Goal: Task Accomplishment & Management: Use online tool/utility

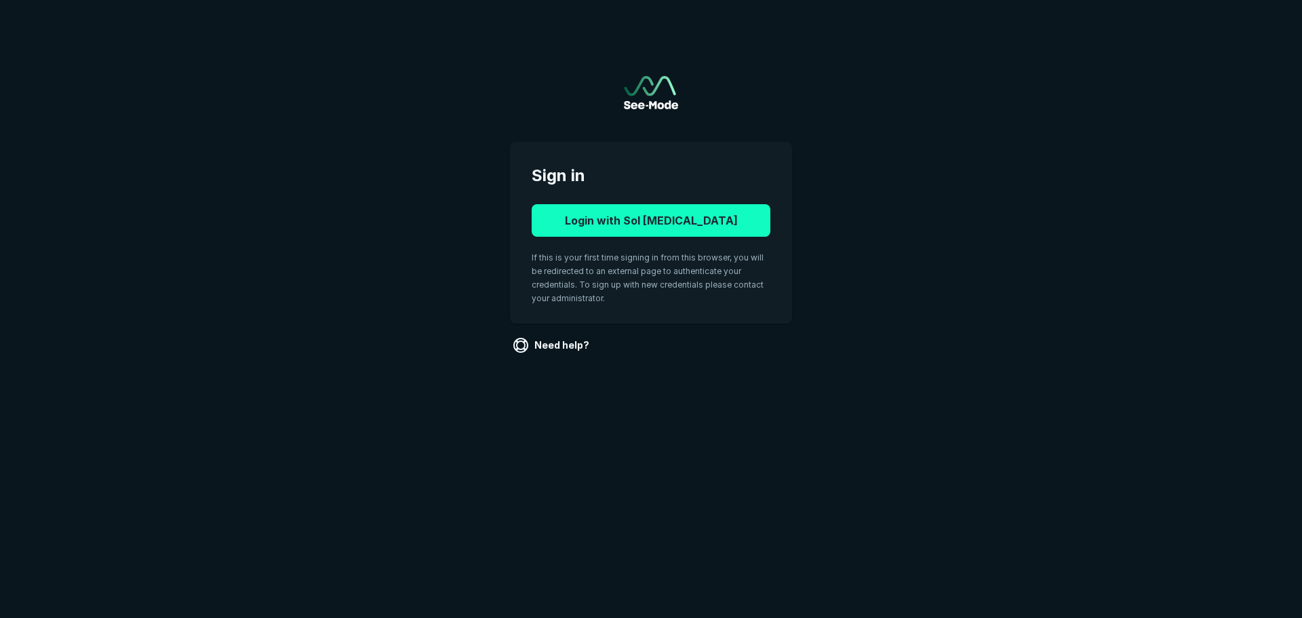
click at [578, 220] on button "Login with Sol Radiology" at bounding box center [651, 220] width 239 height 33
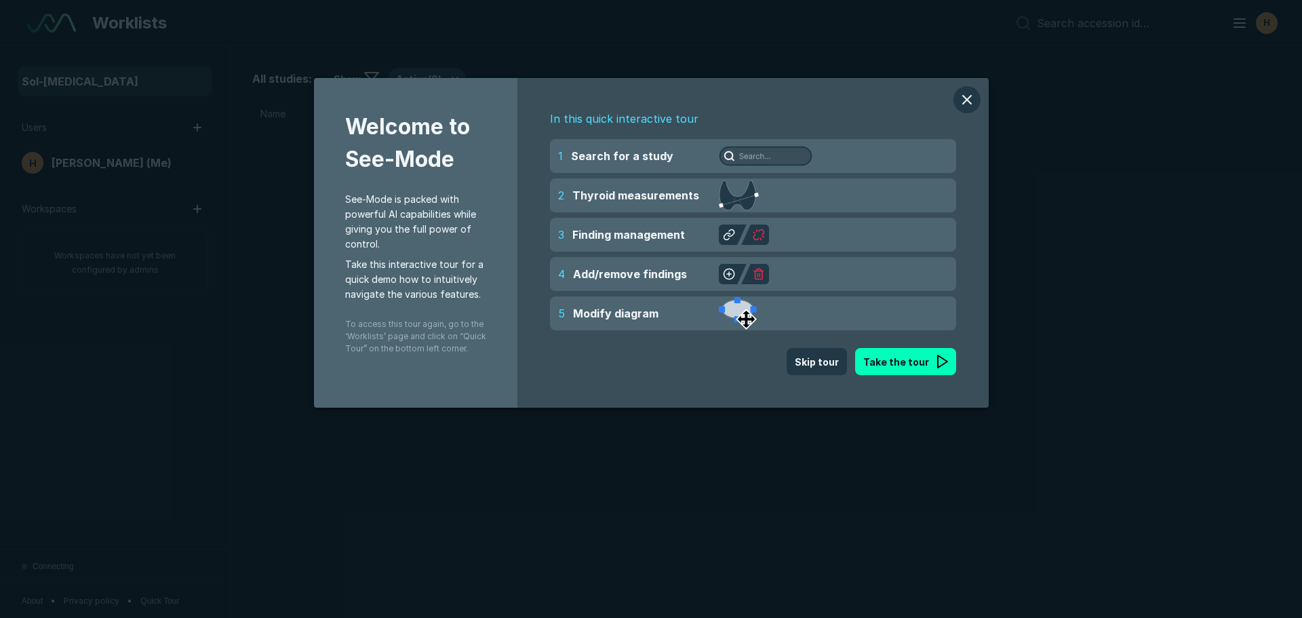
scroll to position [4069, 6347]
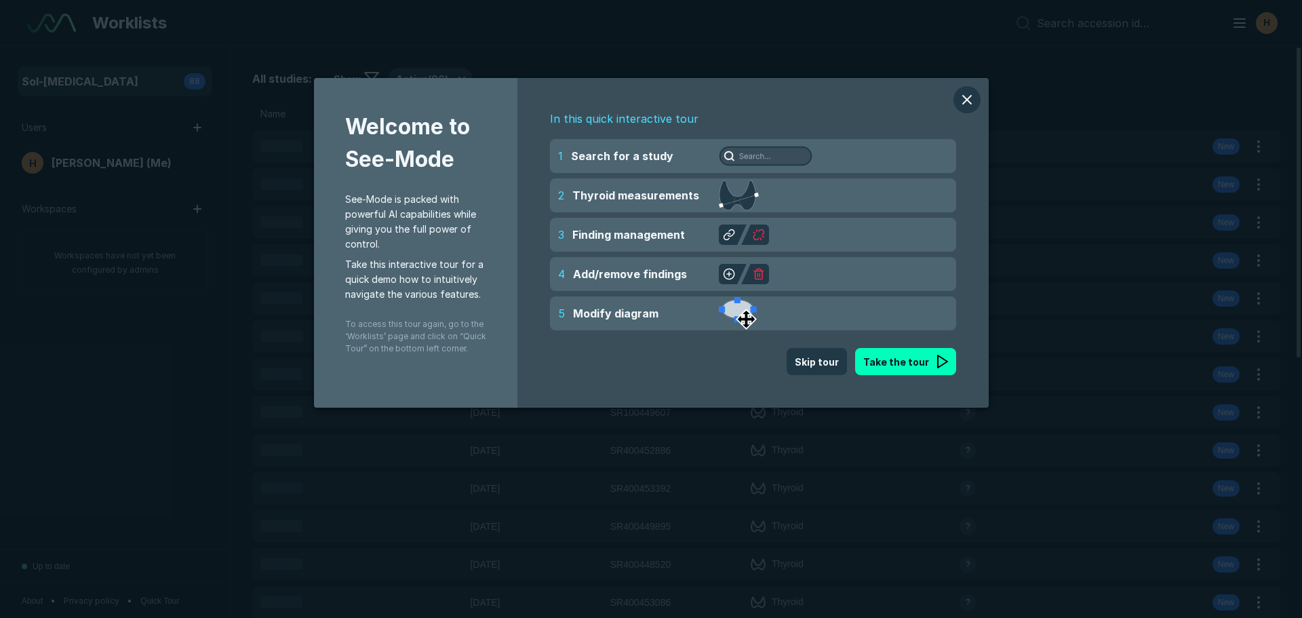
scroll to position [4069, 6347]
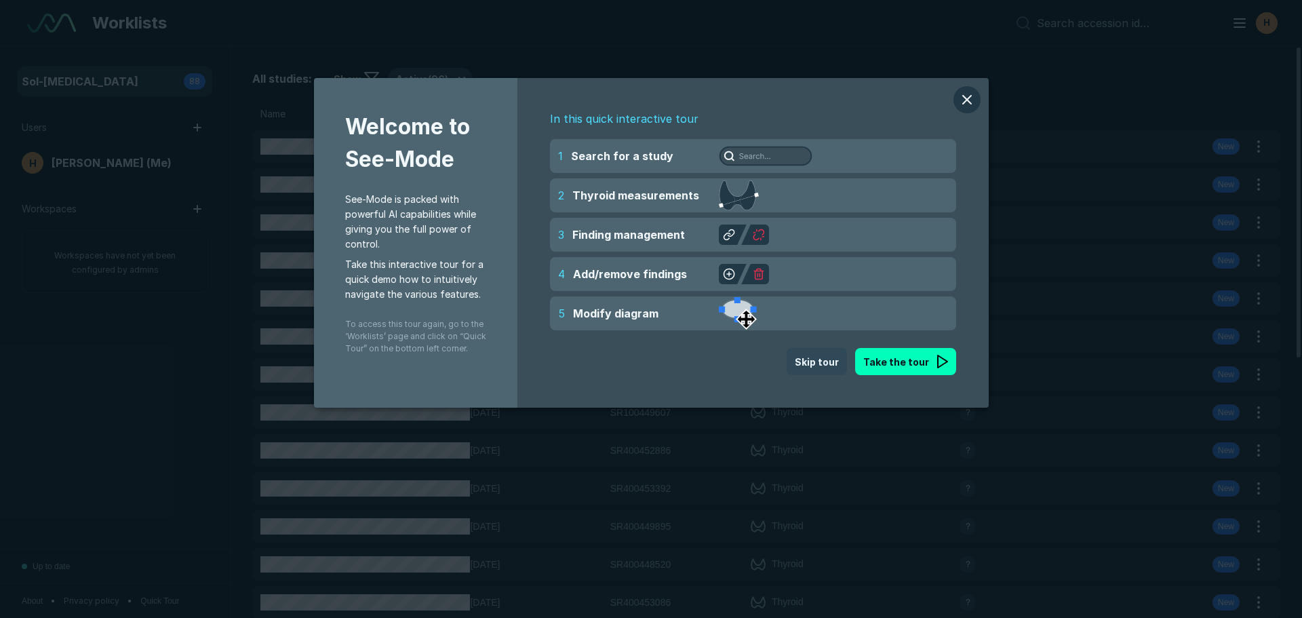
click at [820, 363] on button "Skip tour" at bounding box center [817, 361] width 60 height 27
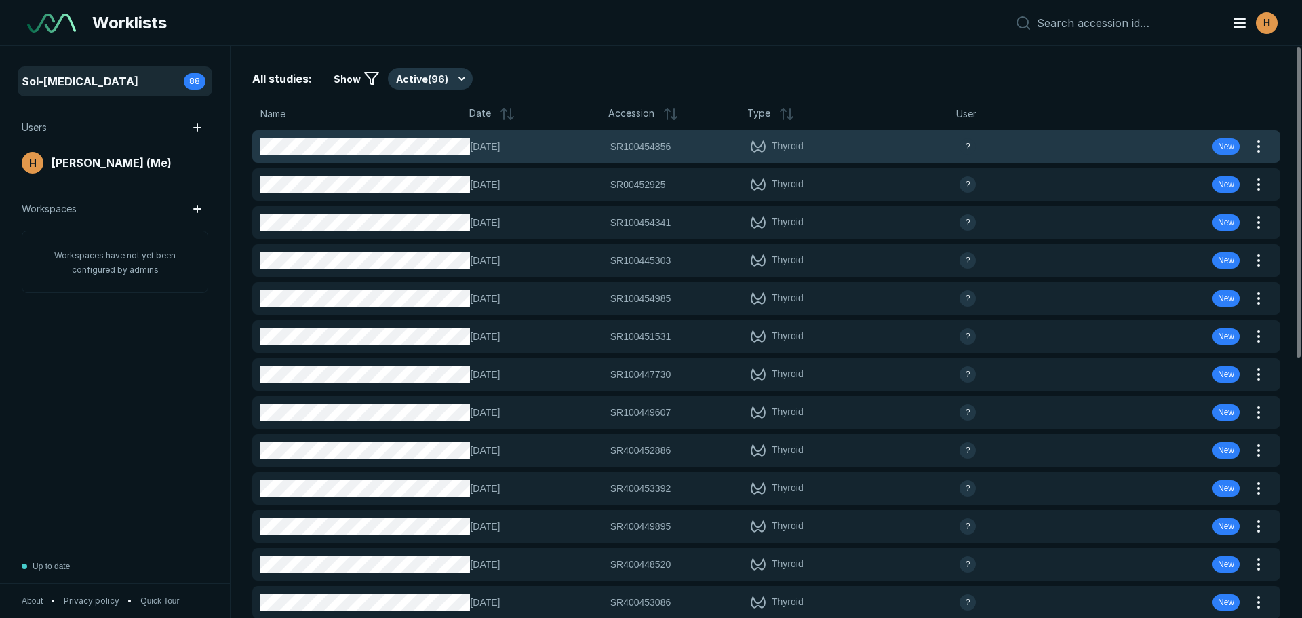
click at [629, 155] on div "07-OCT-2025 SR100454856 SR100454856 Thyroid ? New" at bounding box center [749, 146] width 995 height 33
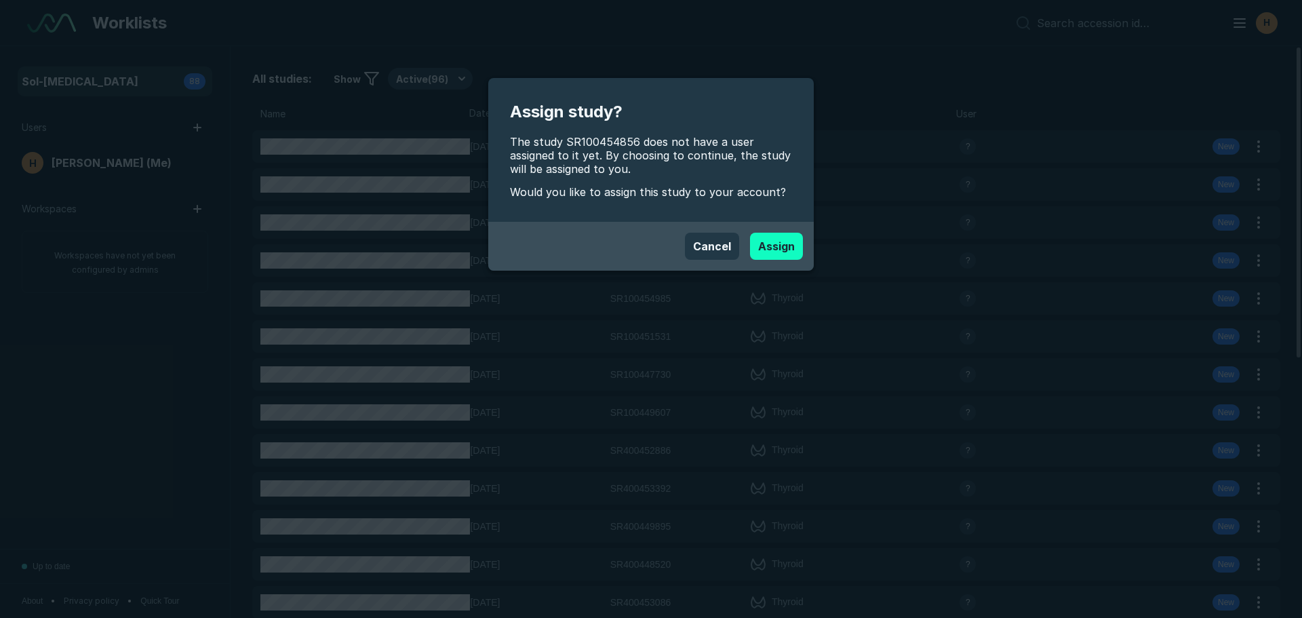
click at [767, 250] on button "Assign" at bounding box center [776, 246] width 53 height 27
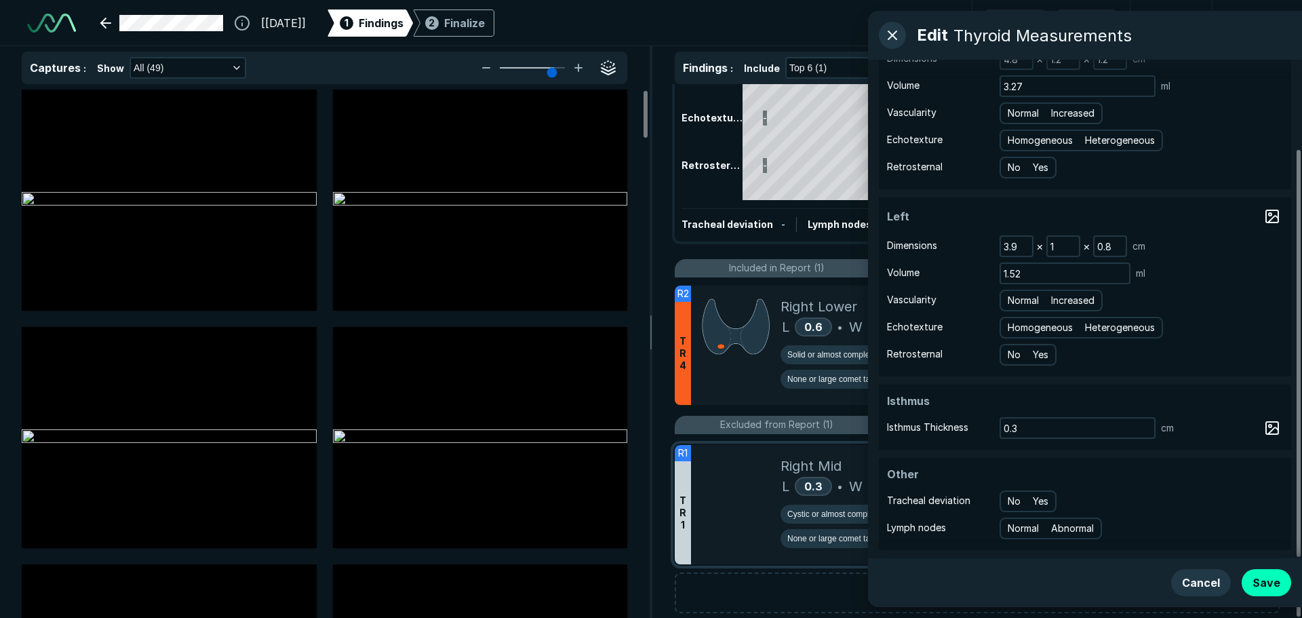
scroll to position [168, 0]
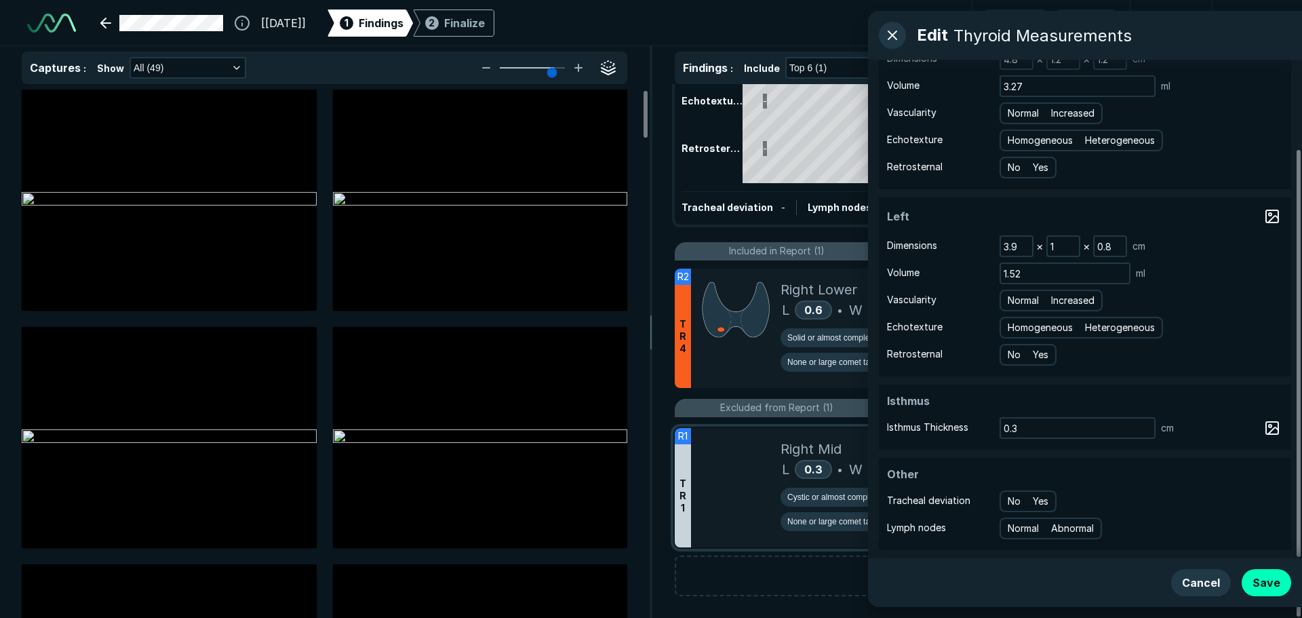
click at [745, 508] on div at bounding box center [736, 487] width 90 height 119
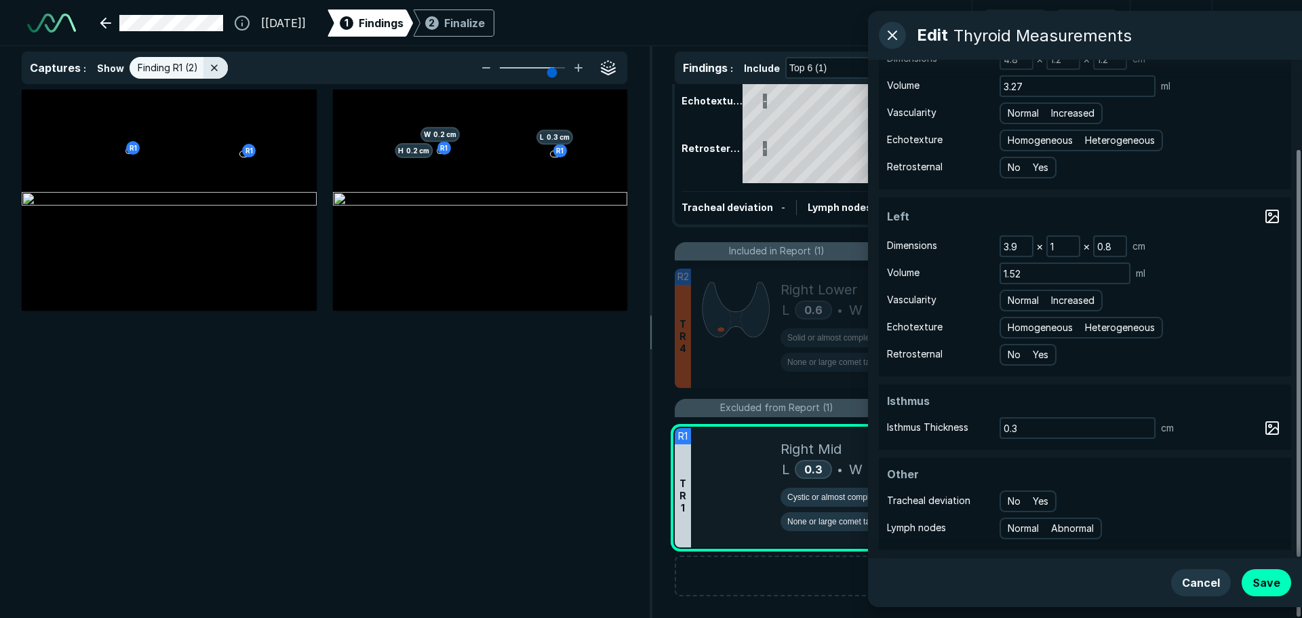
scroll to position [3972, 4446]
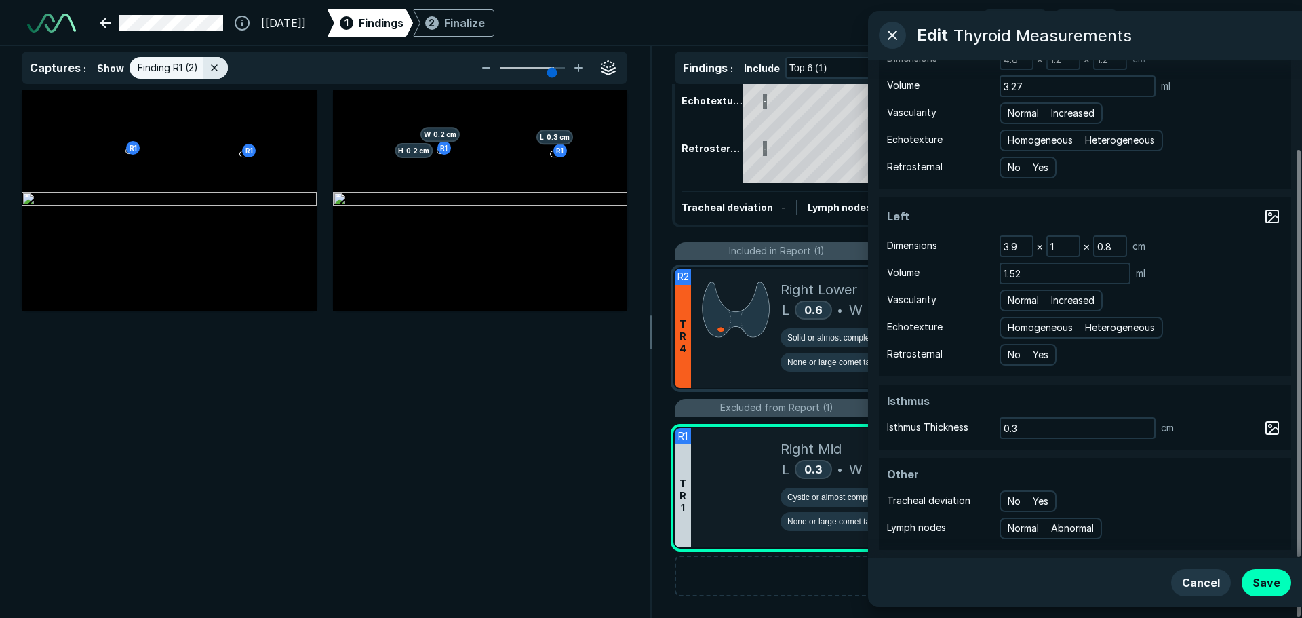
click at [736, 370] on div at bounding box center [736, 328] width 90 height 119
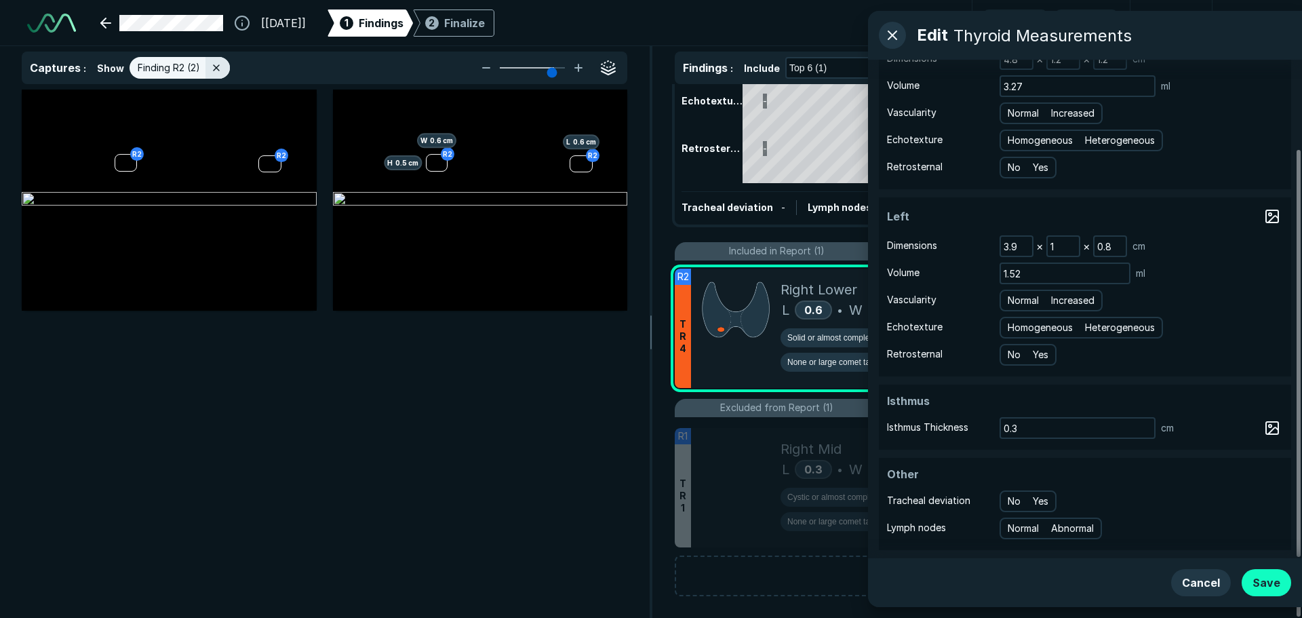
click at [1255, 577] on button "Save" at bounding box center [1267, 582] width 50 height 27
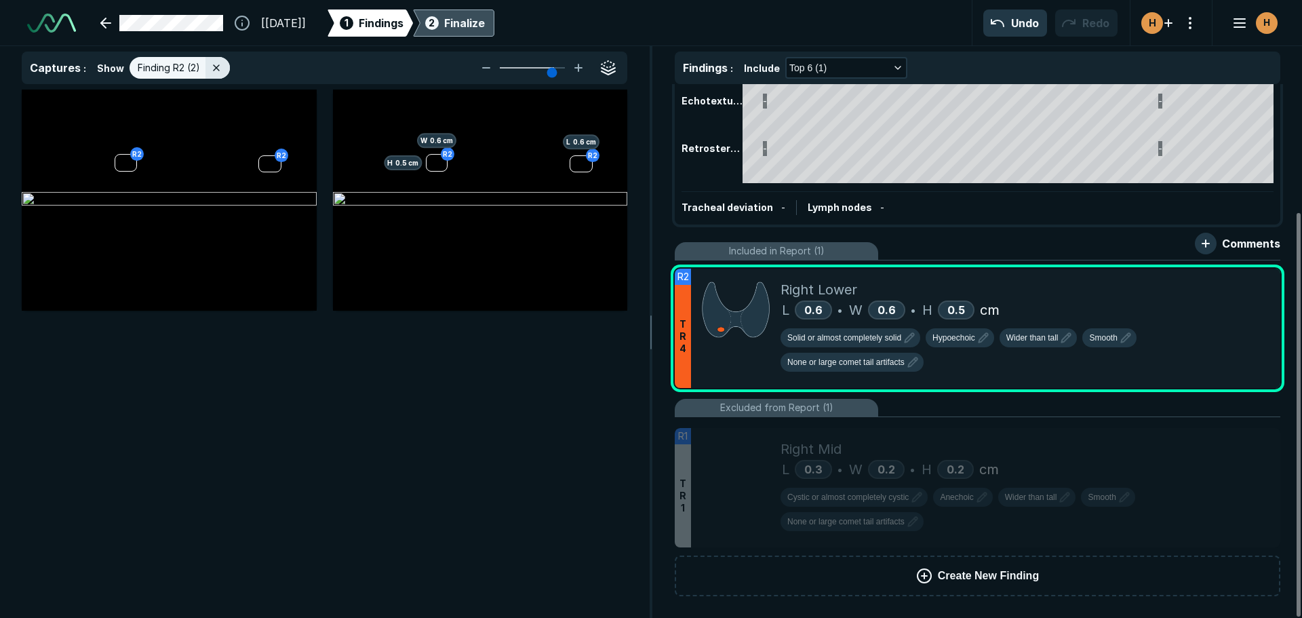
click at [485, 18] on div "Finalize" at bounding box center [464, 23] width 41 height 16
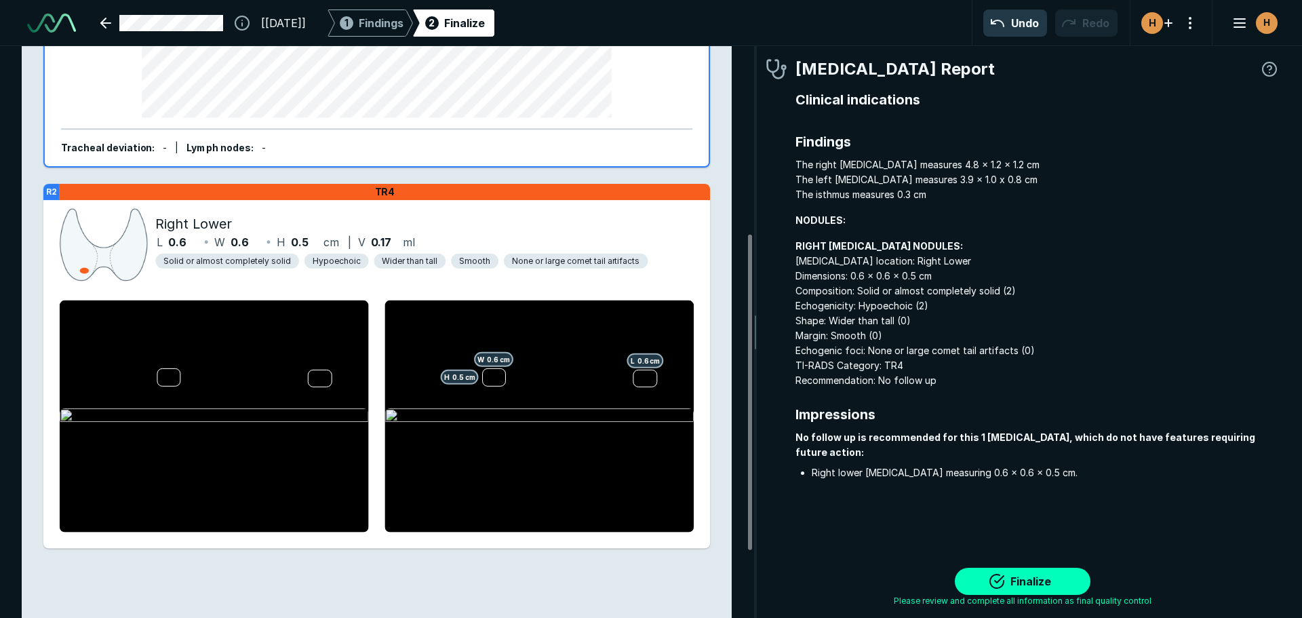
scroll to position [460, 0]
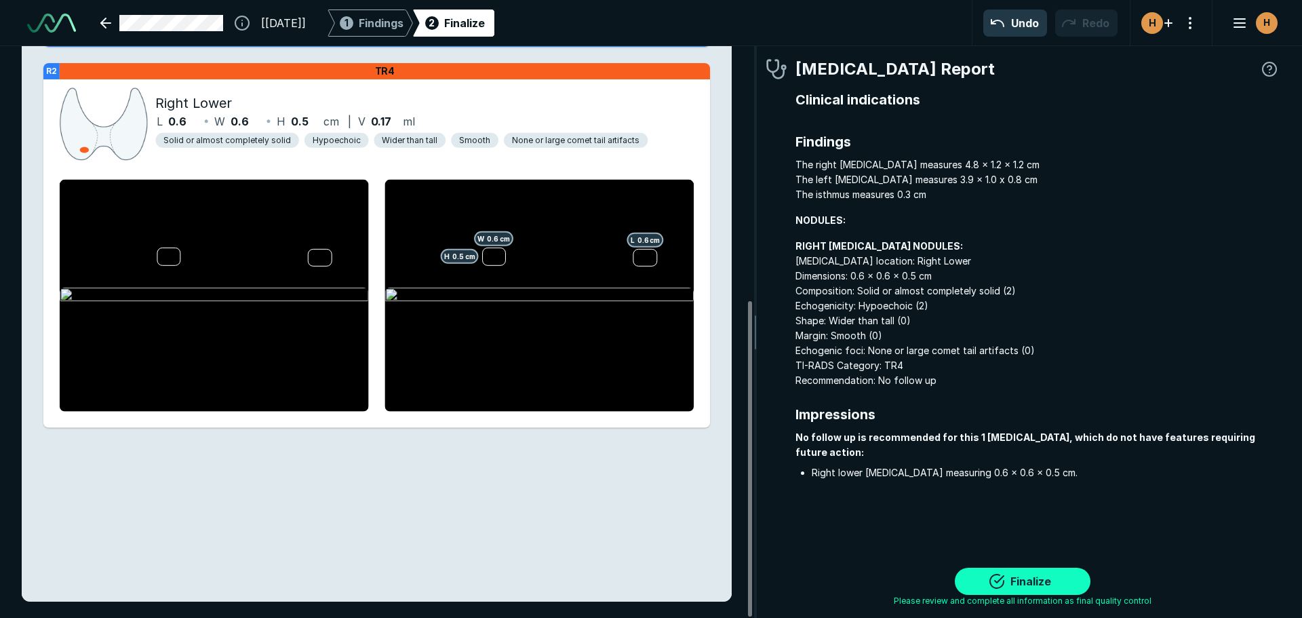
click at [1010, 576] on button "Finalize" at bounding box center [1023, 581] width 136 height 27
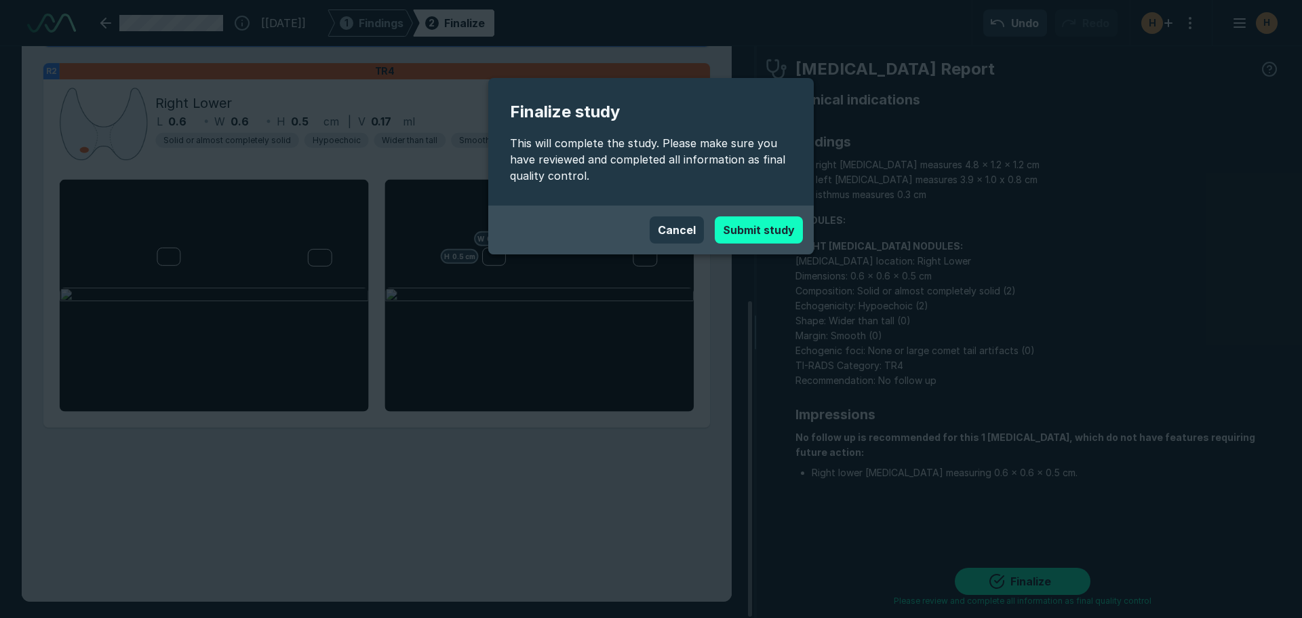
click at [756, 233] on button "Submit study" at bounding box center [759, 229] width 88 height 27
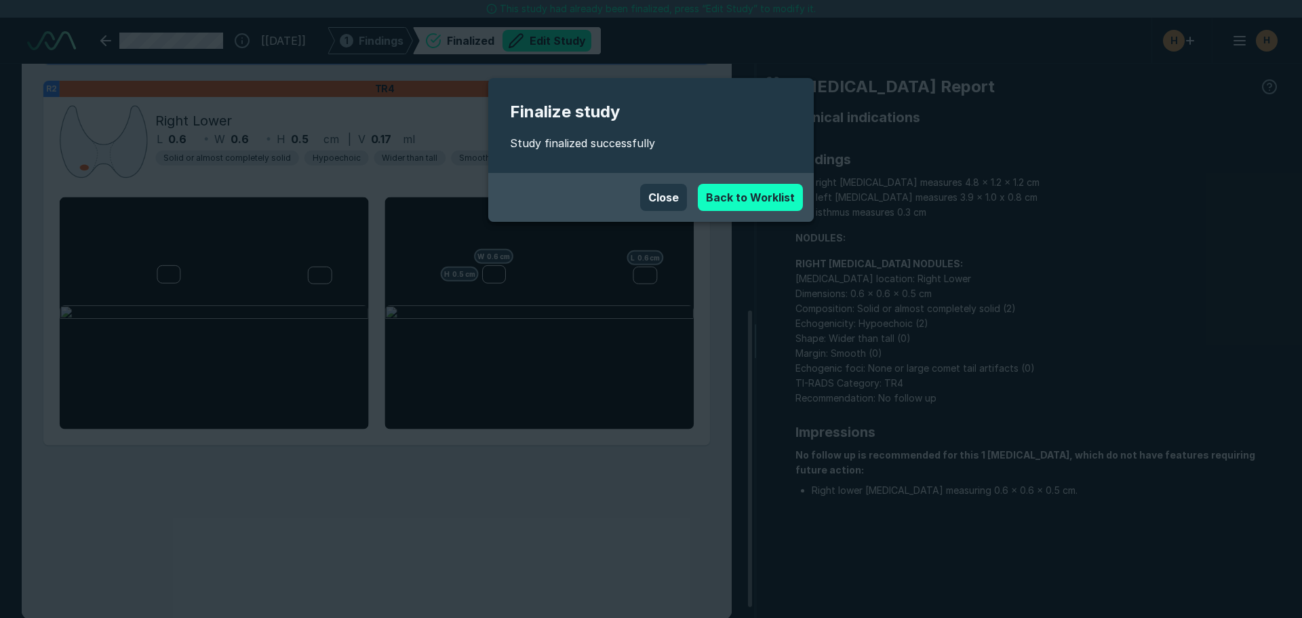
click at [748, 197] on link "Back to Worklist" at bounding box center [750, 197] width 105 height 27
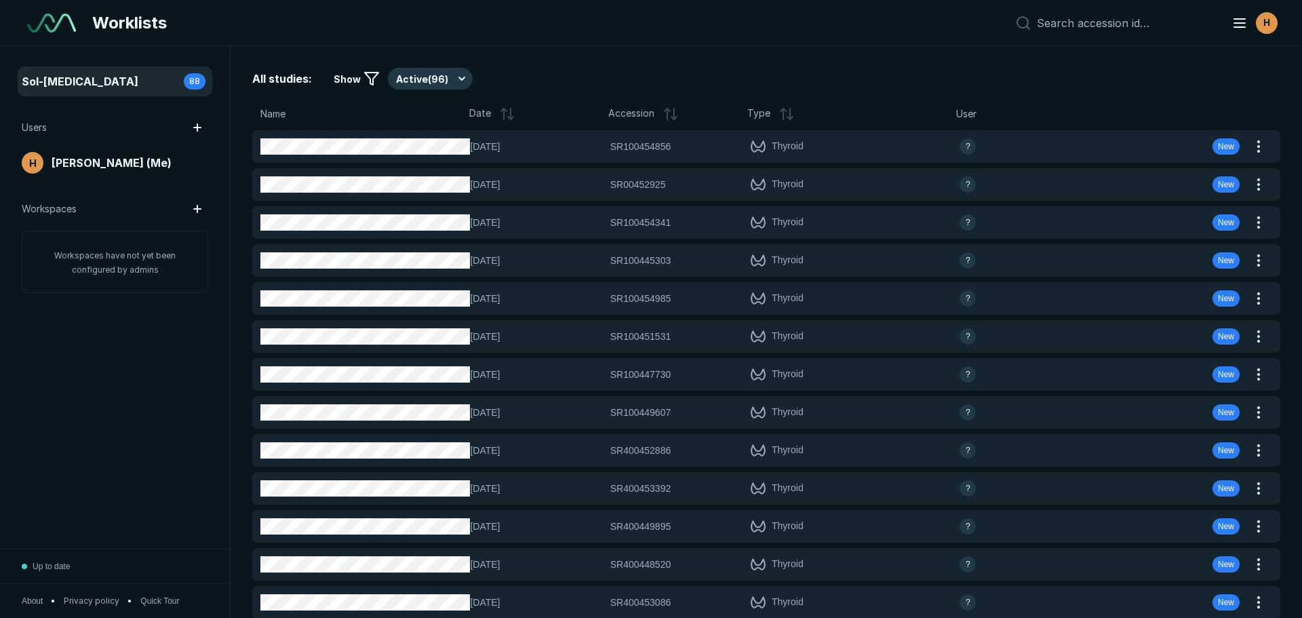
scroll to position [4069, 6347]
